Goal: Task Accomplishment & Management: Manage account settings

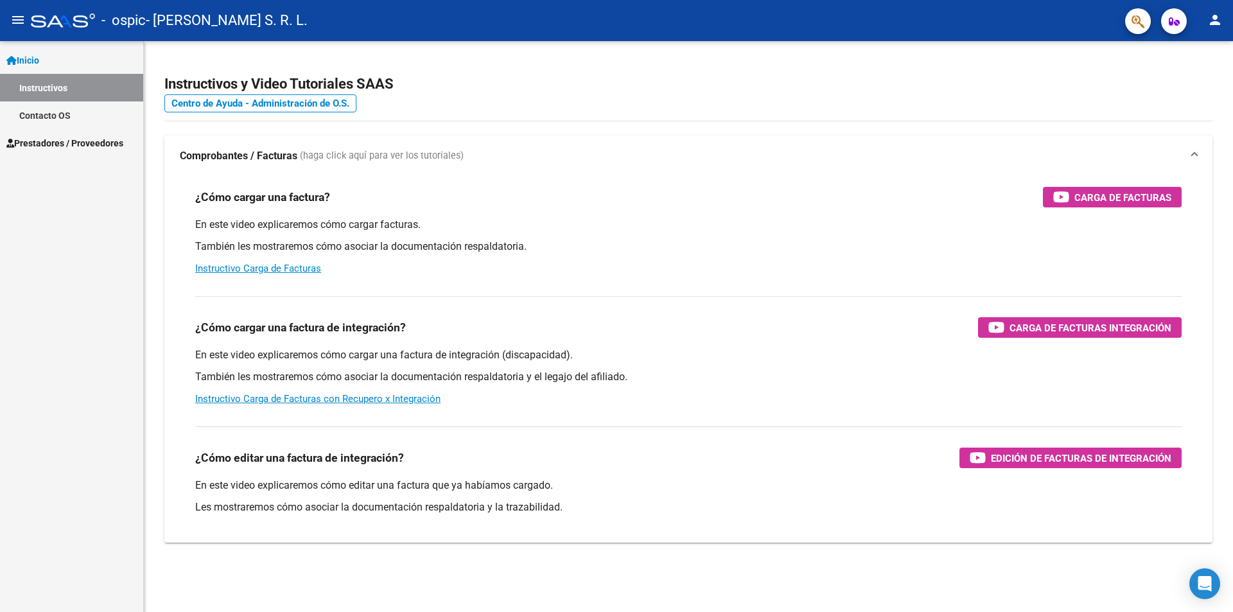
click at [13, 145] on icon at bounding box center [10, 143] width 8 height 9
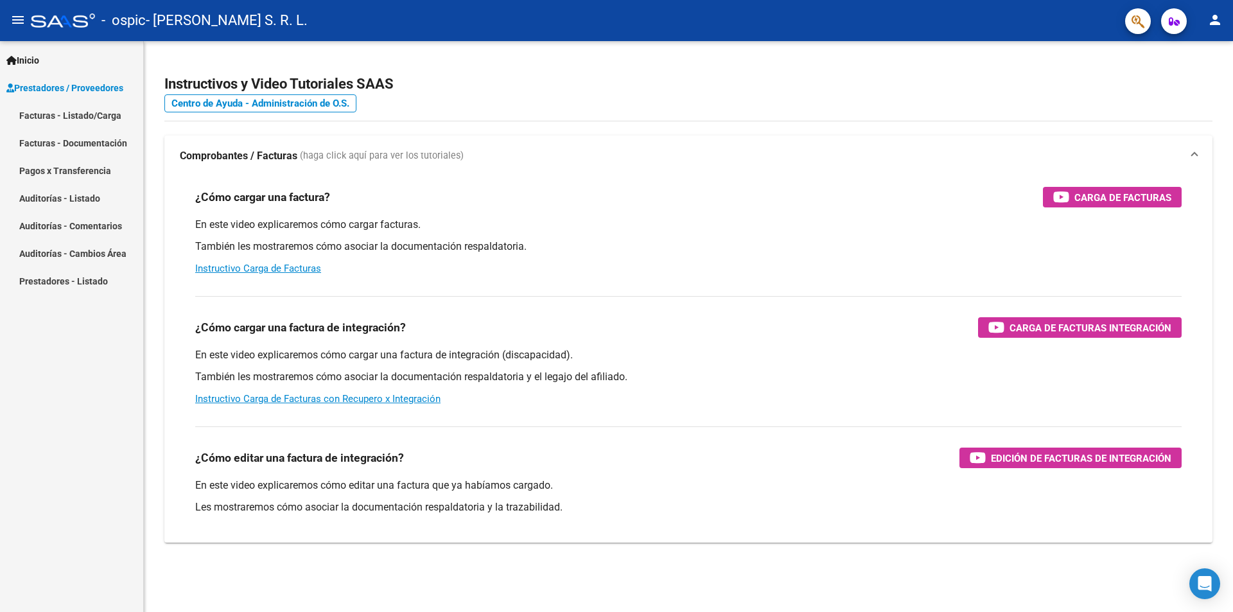
click at [86, 118] on link "Facturas - Listado/Carga" at bounding box center [71, 115] width 143 height 28
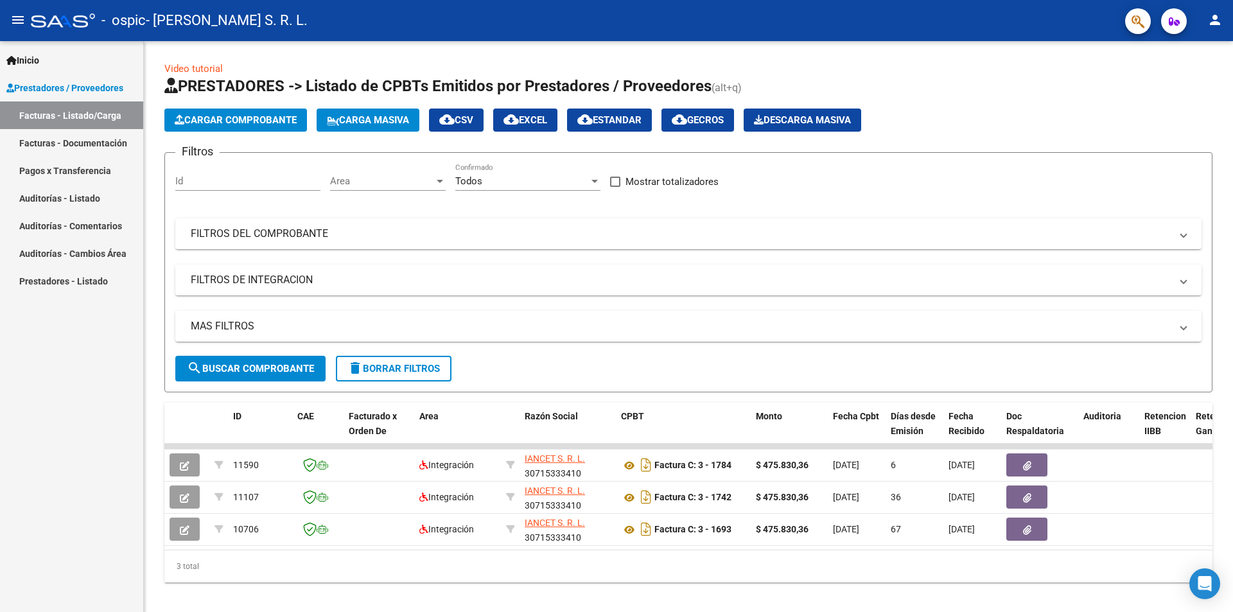
click at [1218, 22] on mat-icon "person" at bounding box center [1215, 19] width 15 height 15
click at [1190, 92] on button "exit_to_app Salir" at bounding box center [1189, 84] width 78 height 31
